Goal: Task Accomplishment & Management: Manage account settings

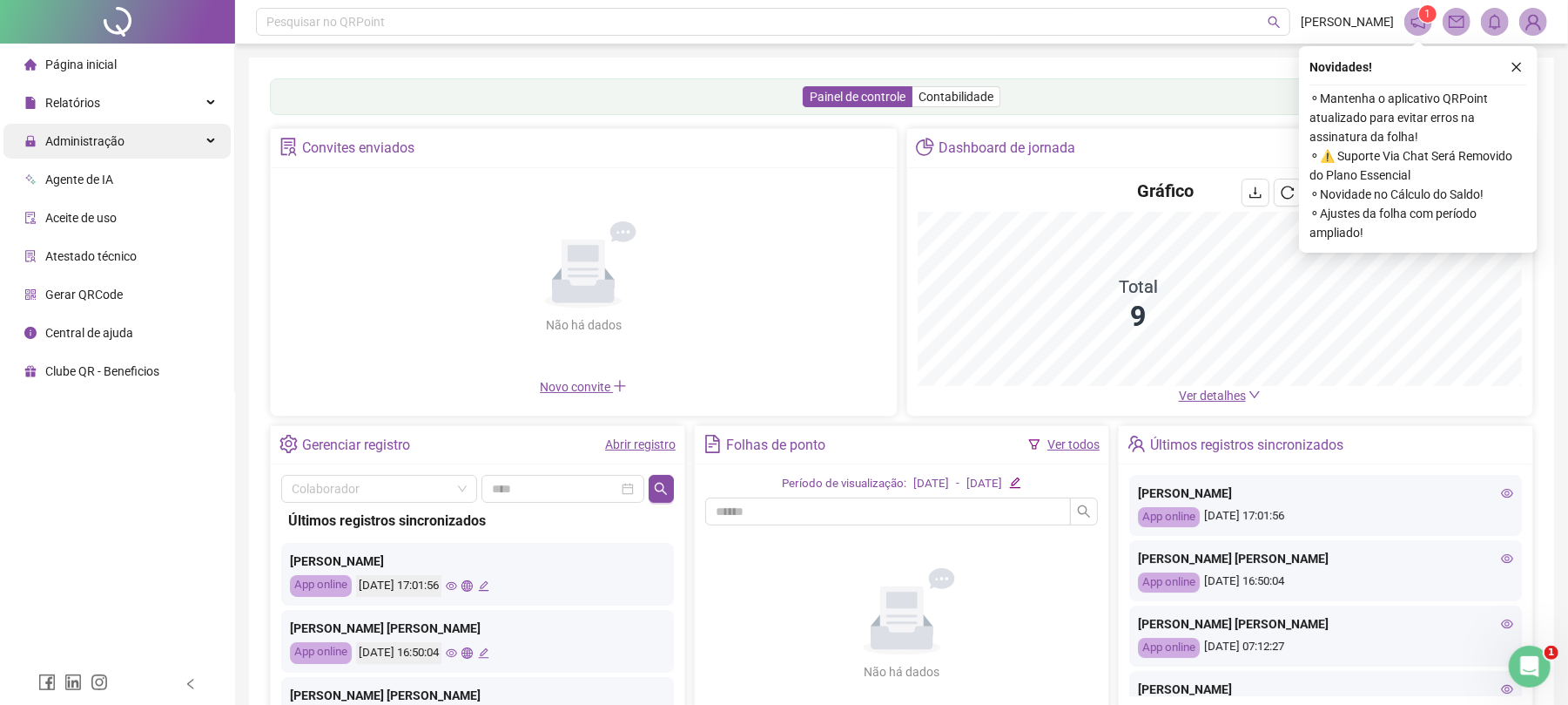
click at [144, 144] on div "Administração" at bounding box center [117, 141] width 228 height 35
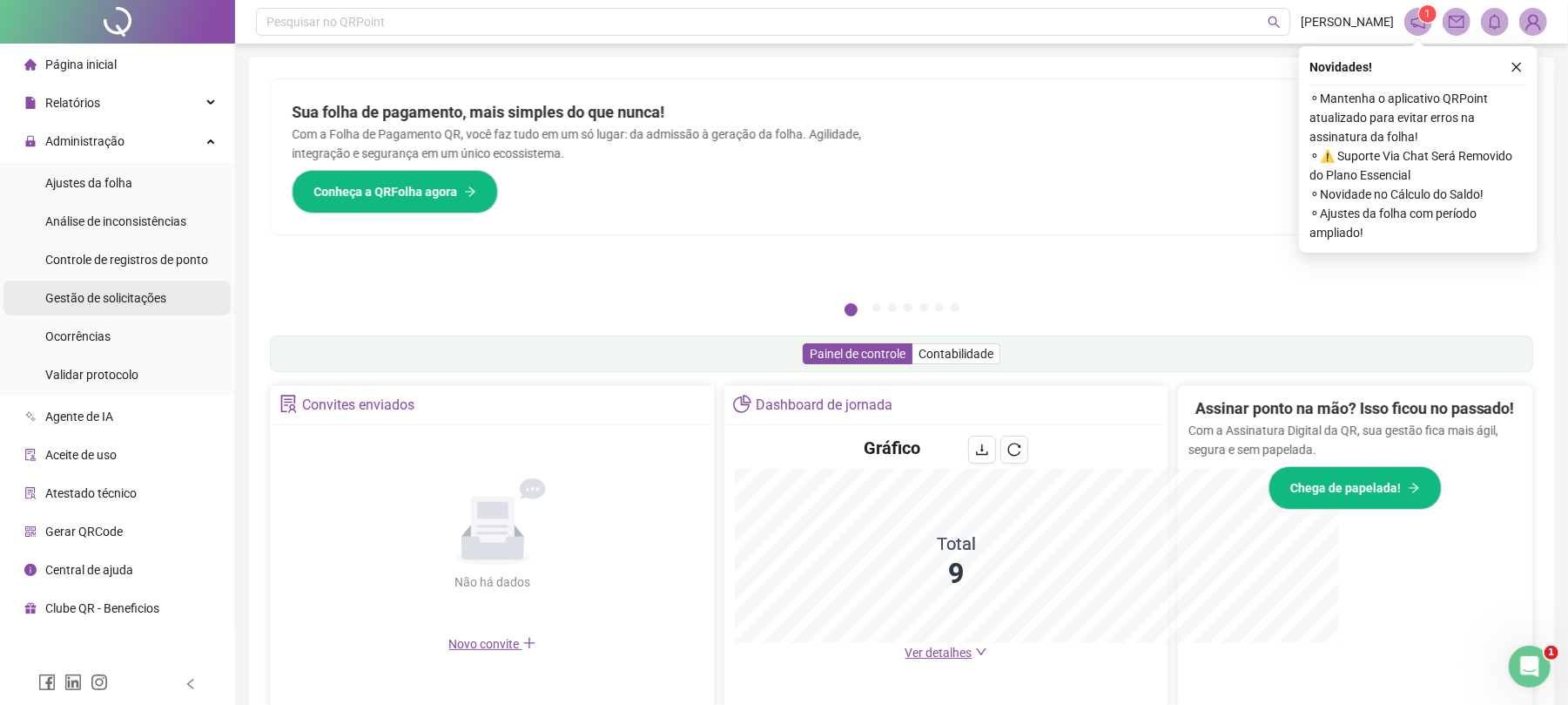
click at [130, 296] on span "Gestão de solicitações" at bounding box center [106, 298] width 121 height 14
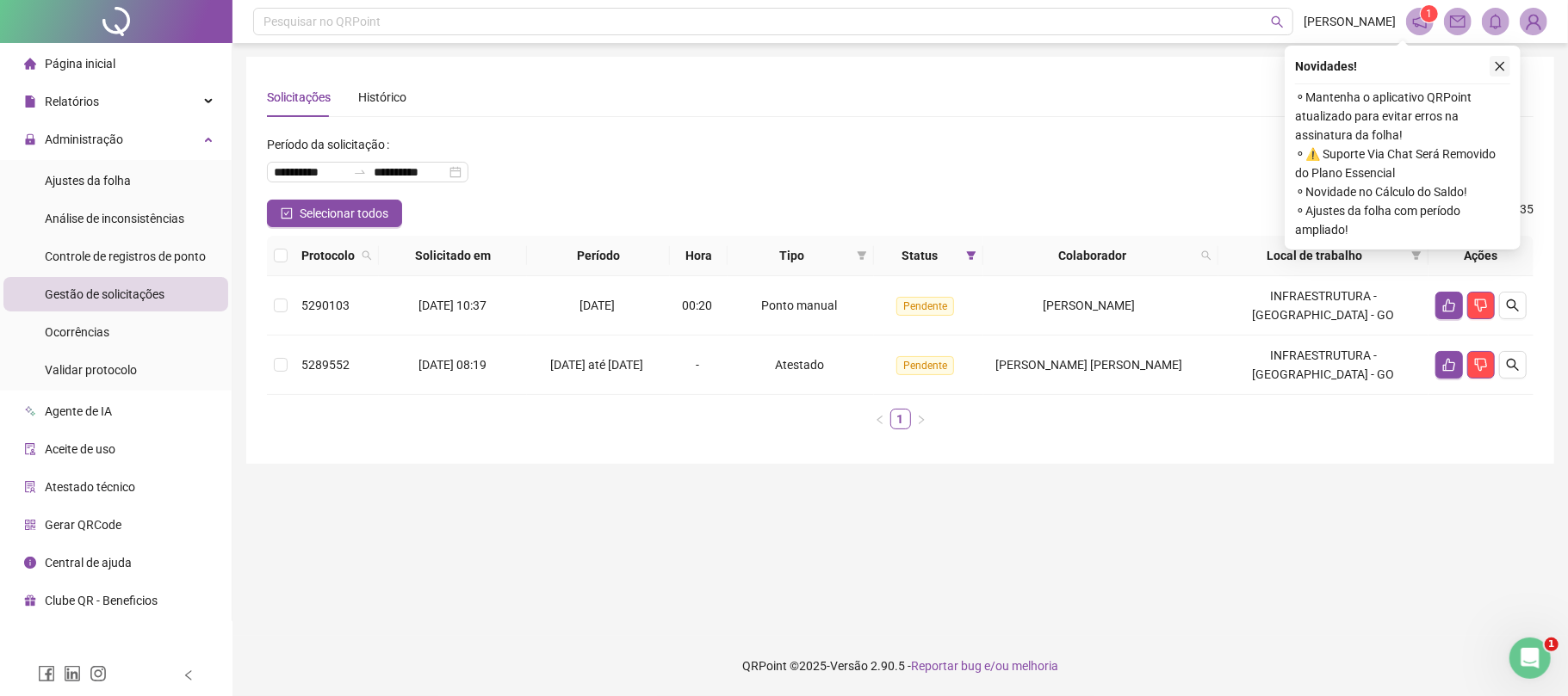
click at [1496, 66] on icon "close" at bounding box center [1499, 66] width 12 height 12
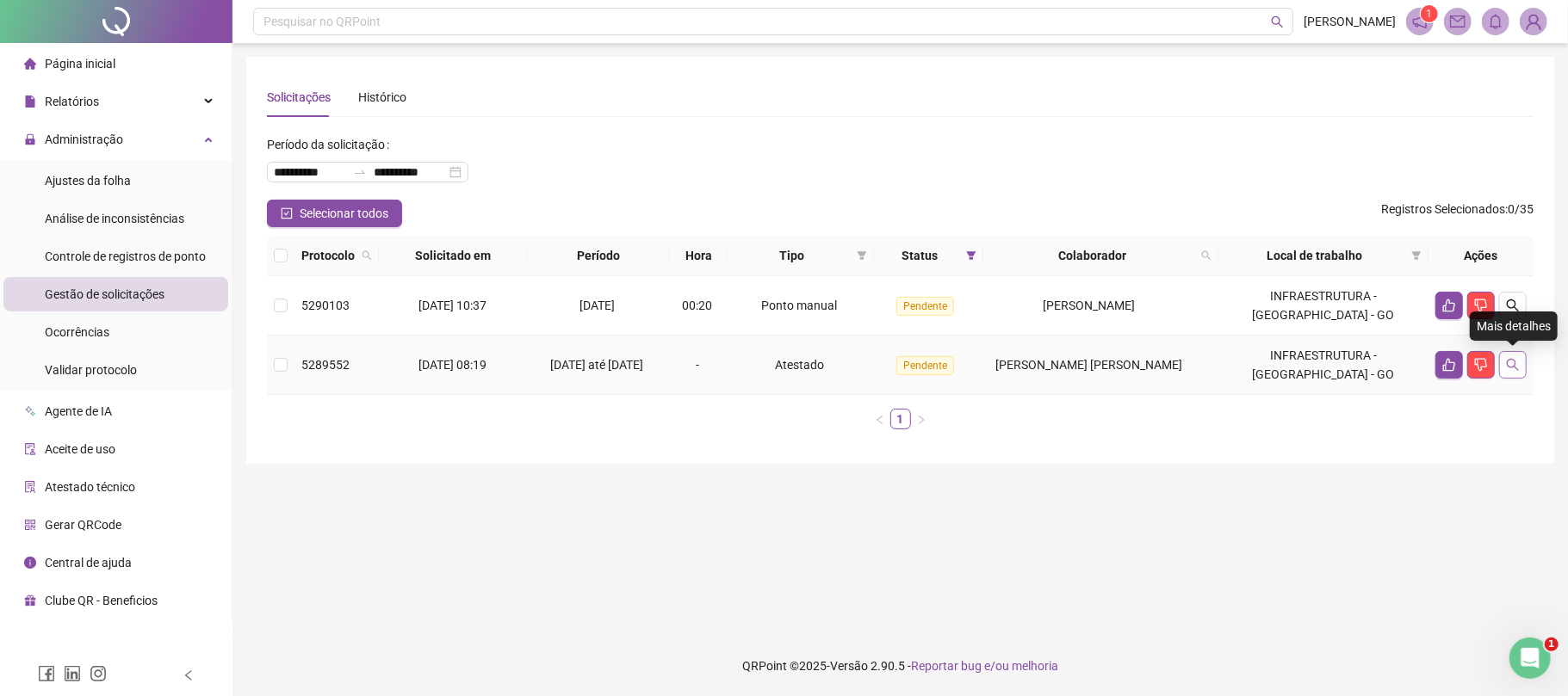
click at [1506, 362] on icon "search" at bounding box center [1512, 365] width 14 height 14
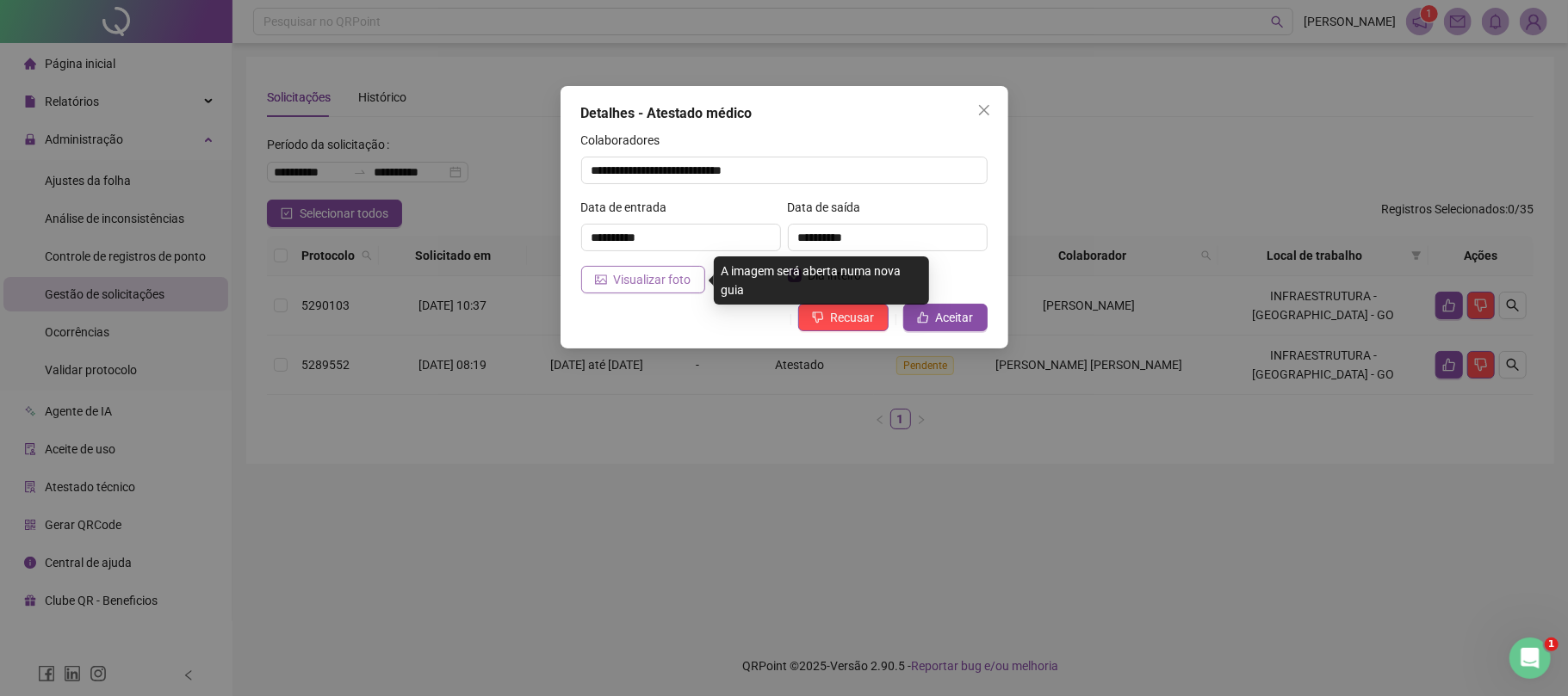
click at [654, 278] on span "Visualizar foto" at bounding box center [652, 279] width 77 height 19
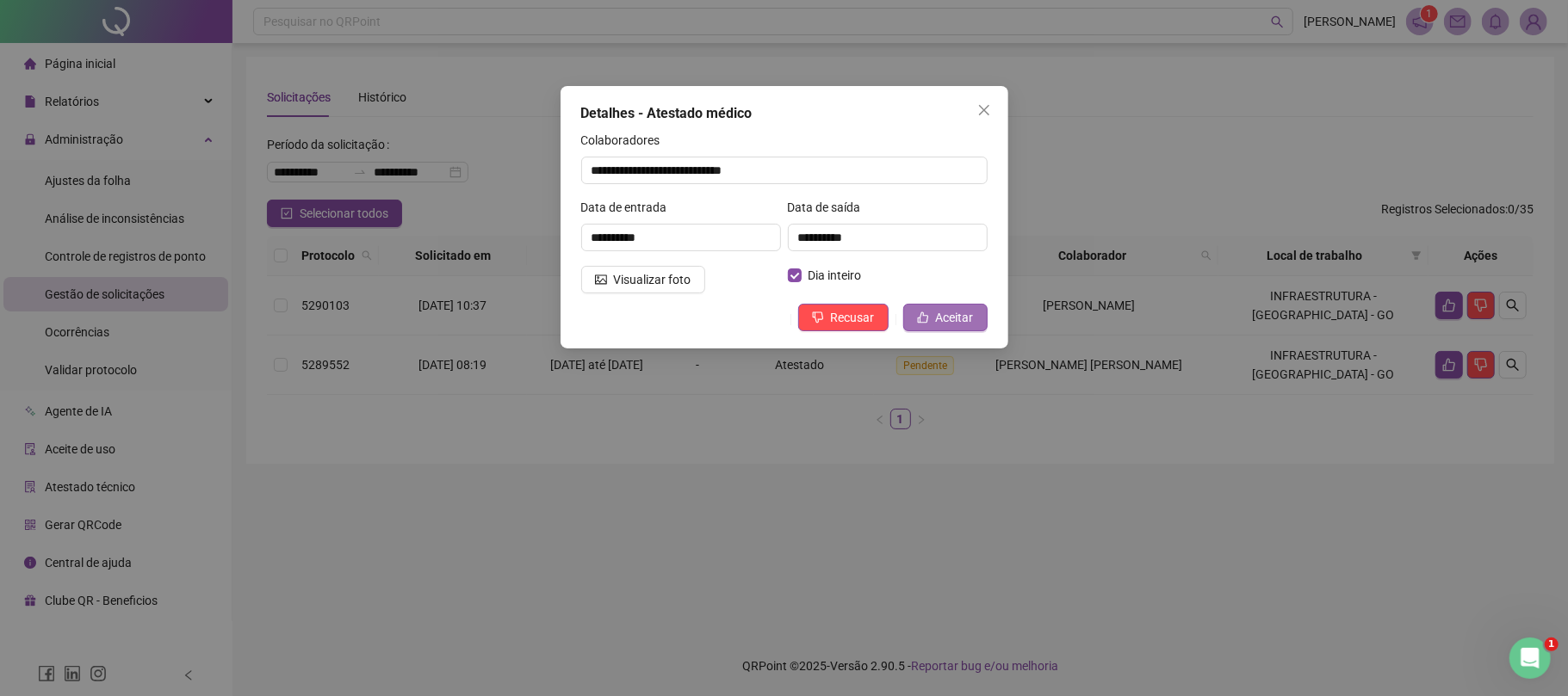
click at [955, 311] on span "Aceitar" at bounding box center [954, 317] width 38 height 19
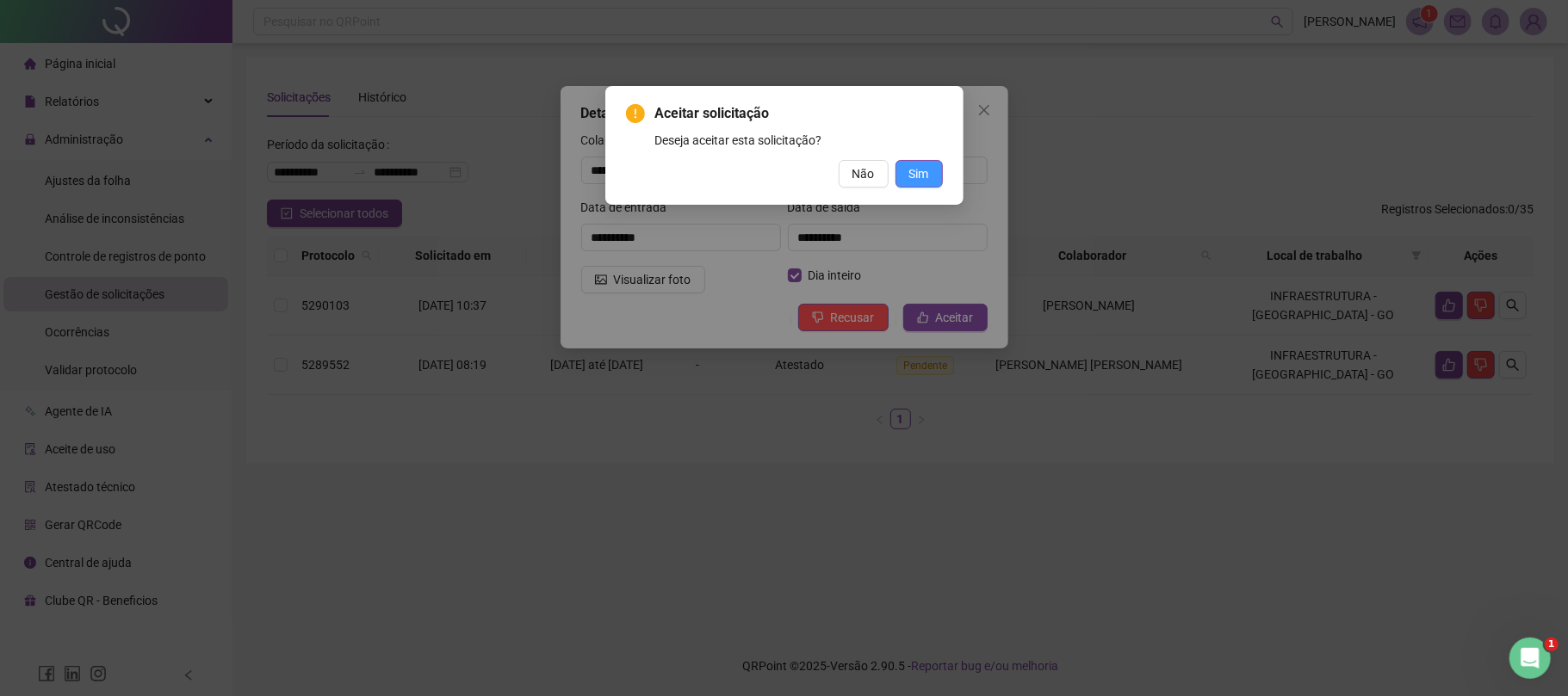
click at [924, 166] on span "Sim" at bounding box center [919, 174] width 20 height 19
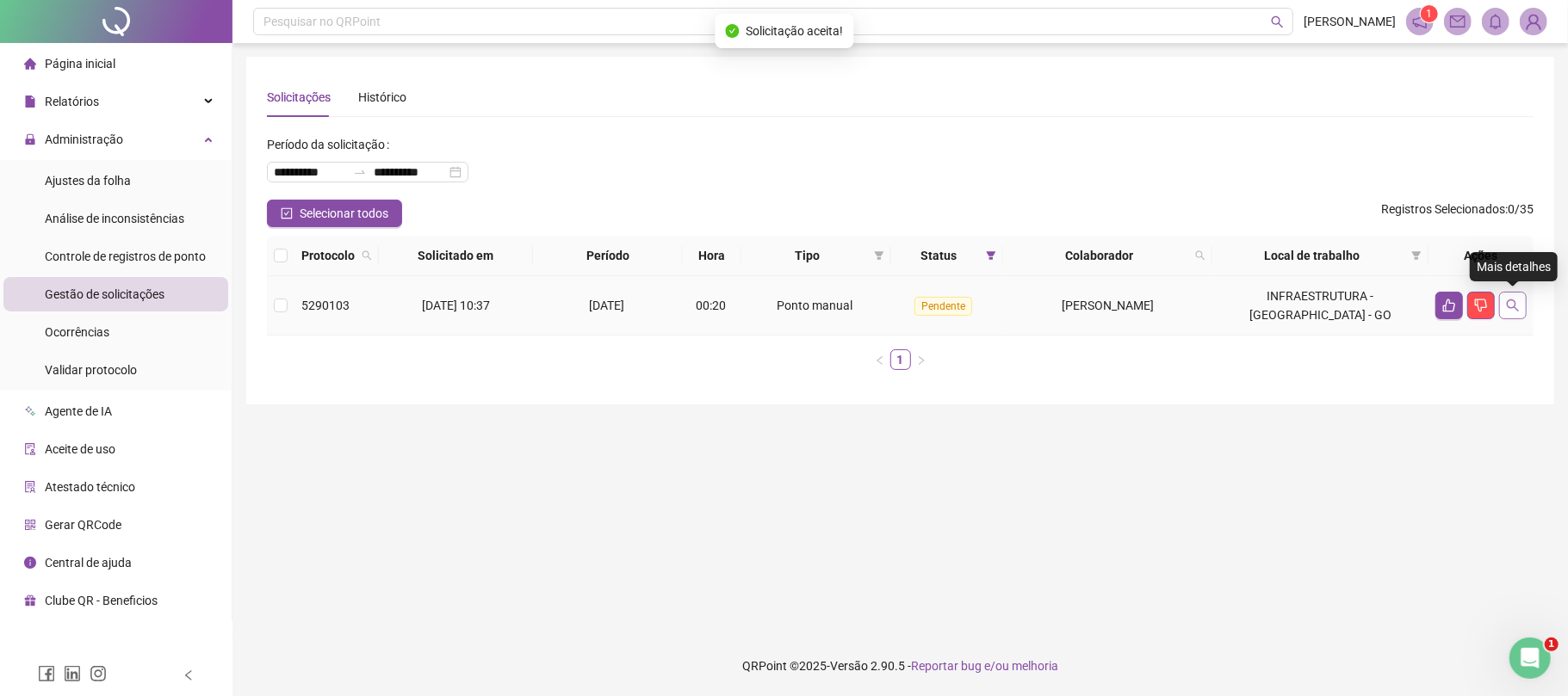
click at [1512, 309] on icon "search" at bounding box center [1512, 305] width 14 height 14
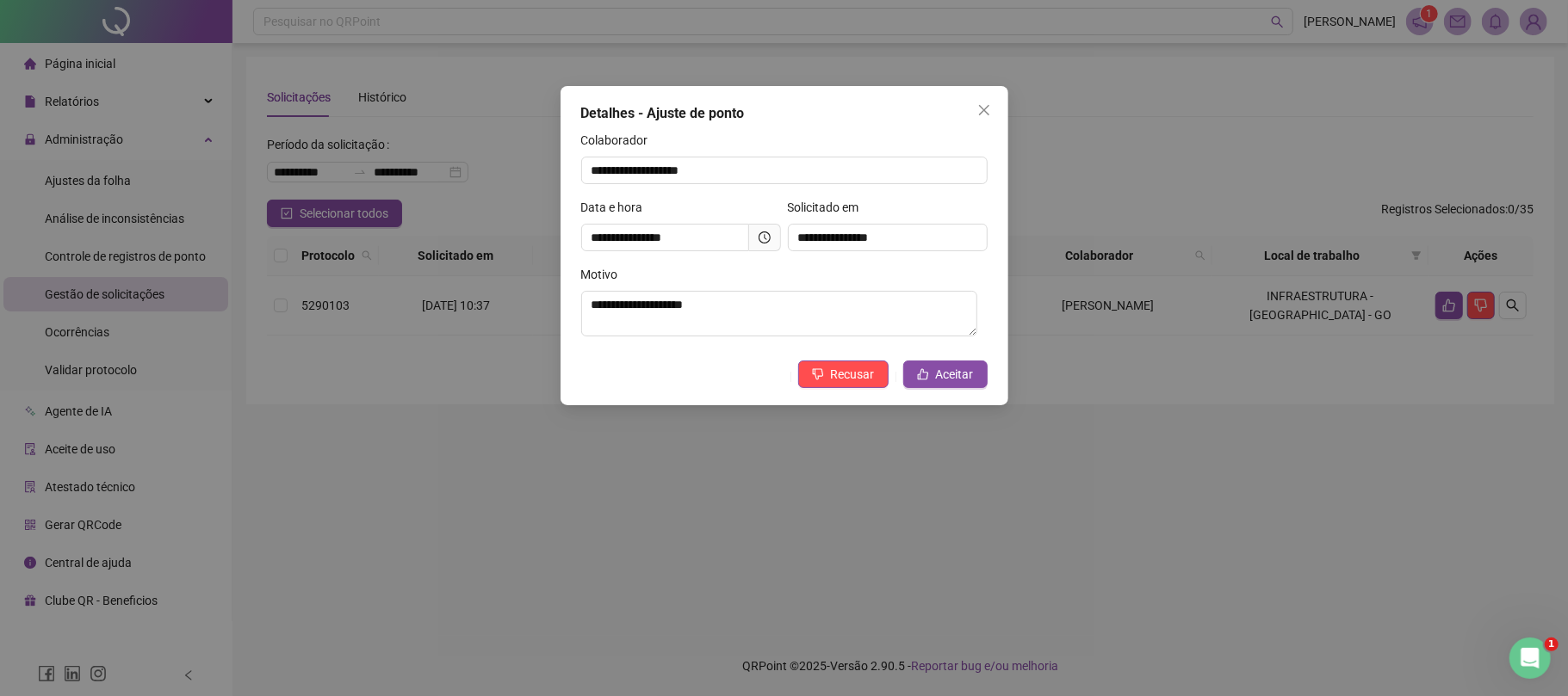
click at [762, 237] on icon "clock-circle" at bounding box center [764, 237] width 12 height 12
click at [961, 375] on span "Aceitar" at bounding box center [954, 374] width 38 height 19
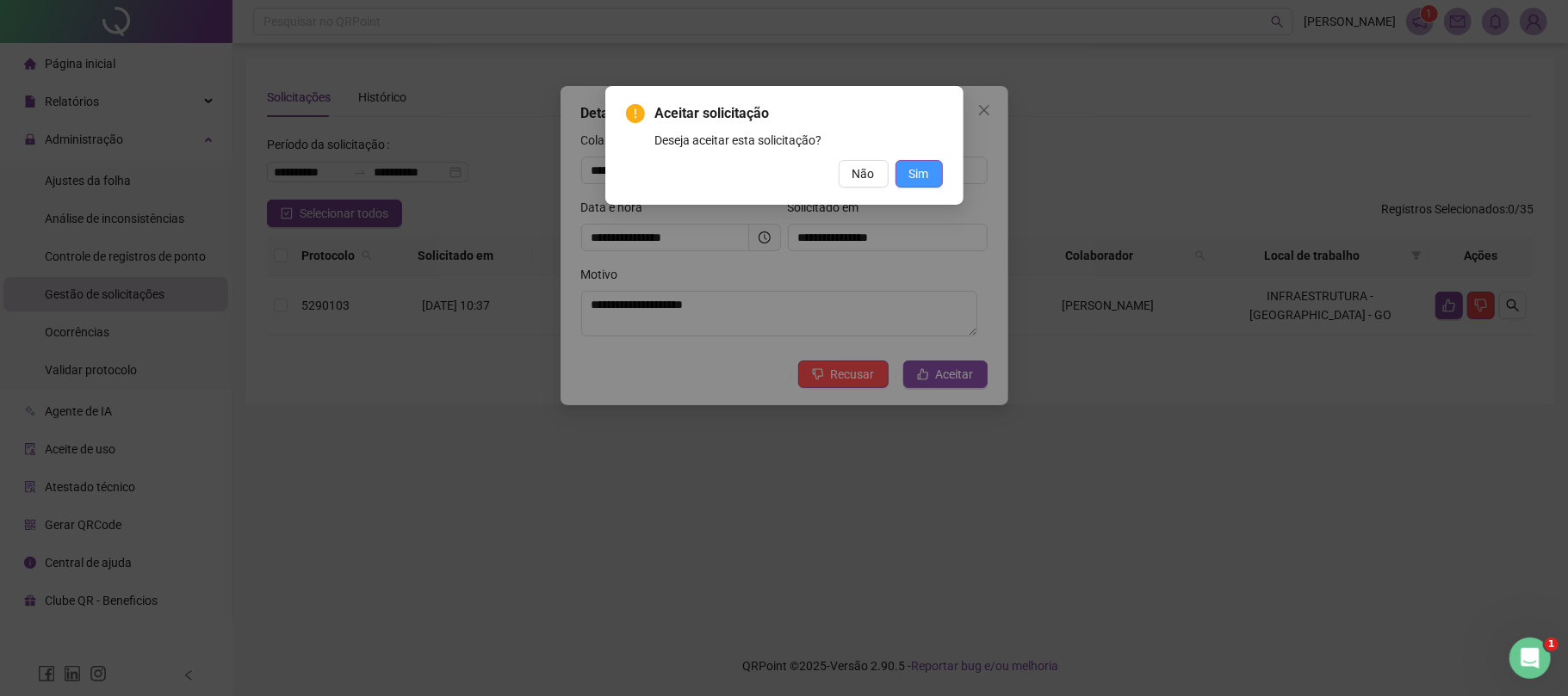
click at [917, 169] on span "Sim" at bounding box center [919, 174] width 20 height 19
